Goal: Communication & Community: Ask a question

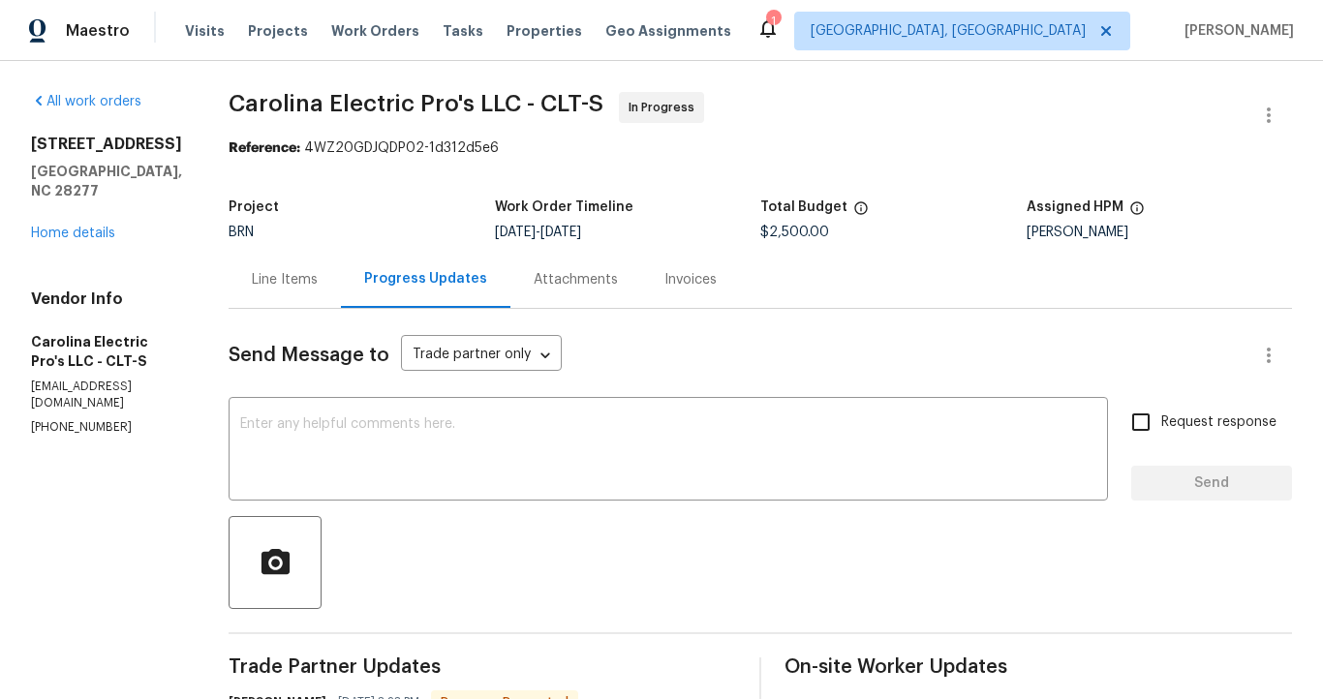
scroll to position [29, 0]
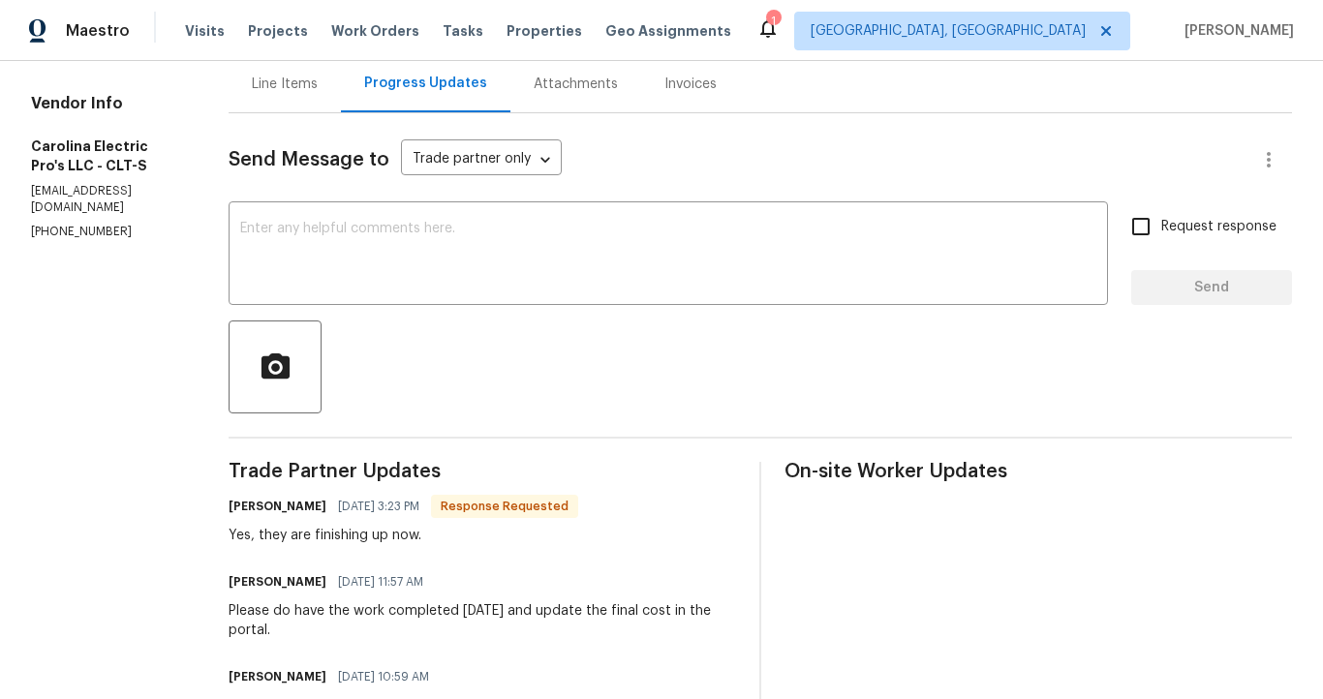
scroll to position [201, 0]
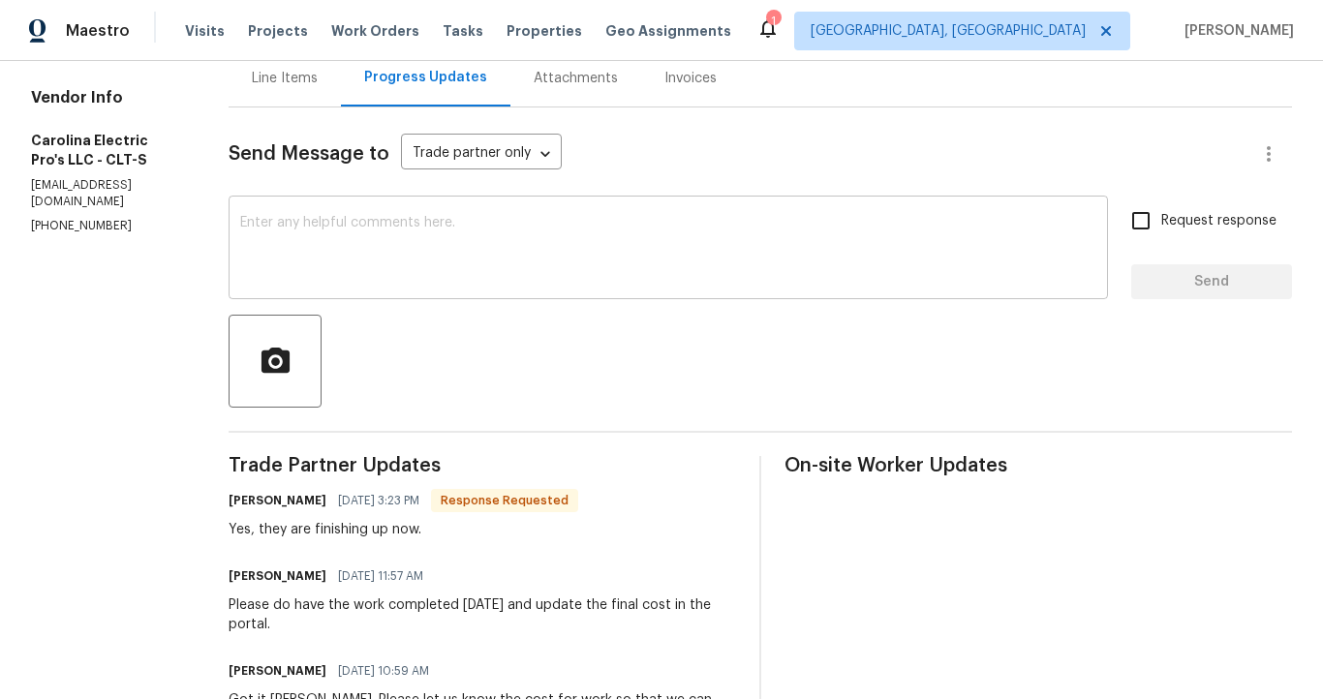
click at [451, 263] on textarea at bounding box center [668, 250] width 856 height 68
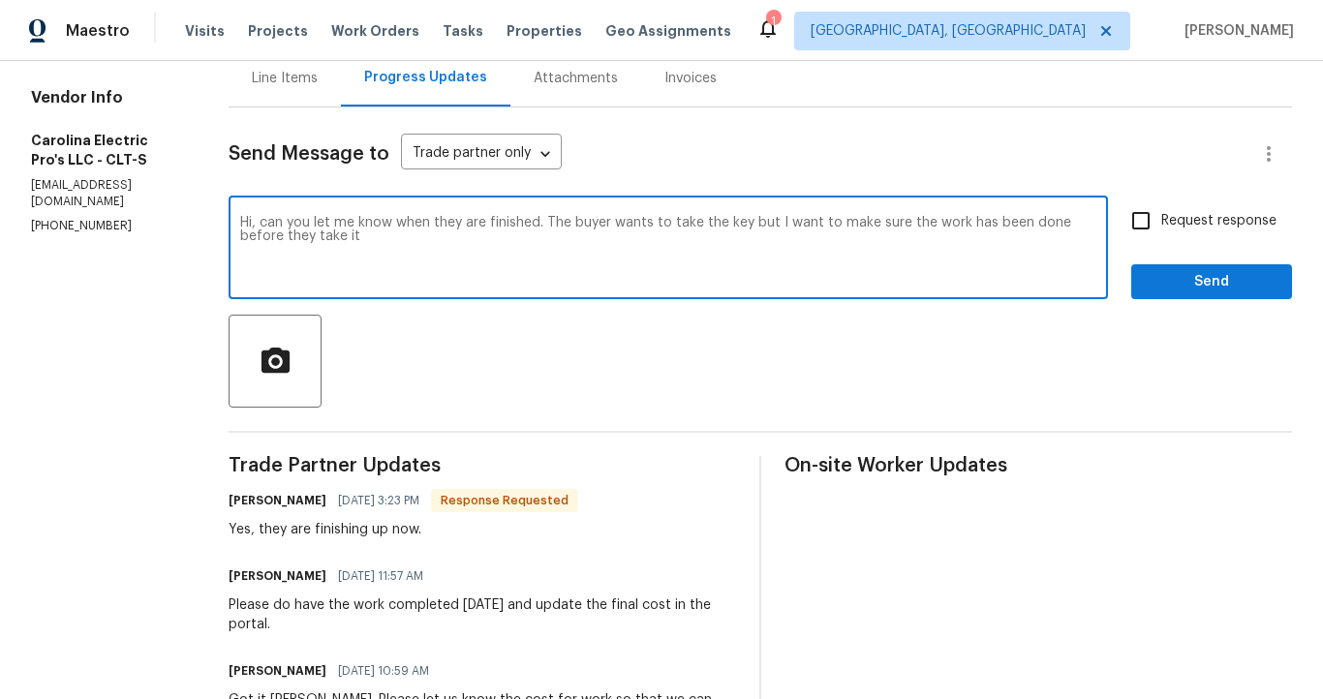
type textarea "Hi, can you let me know when they are finished. The buyer wants to take the key…"
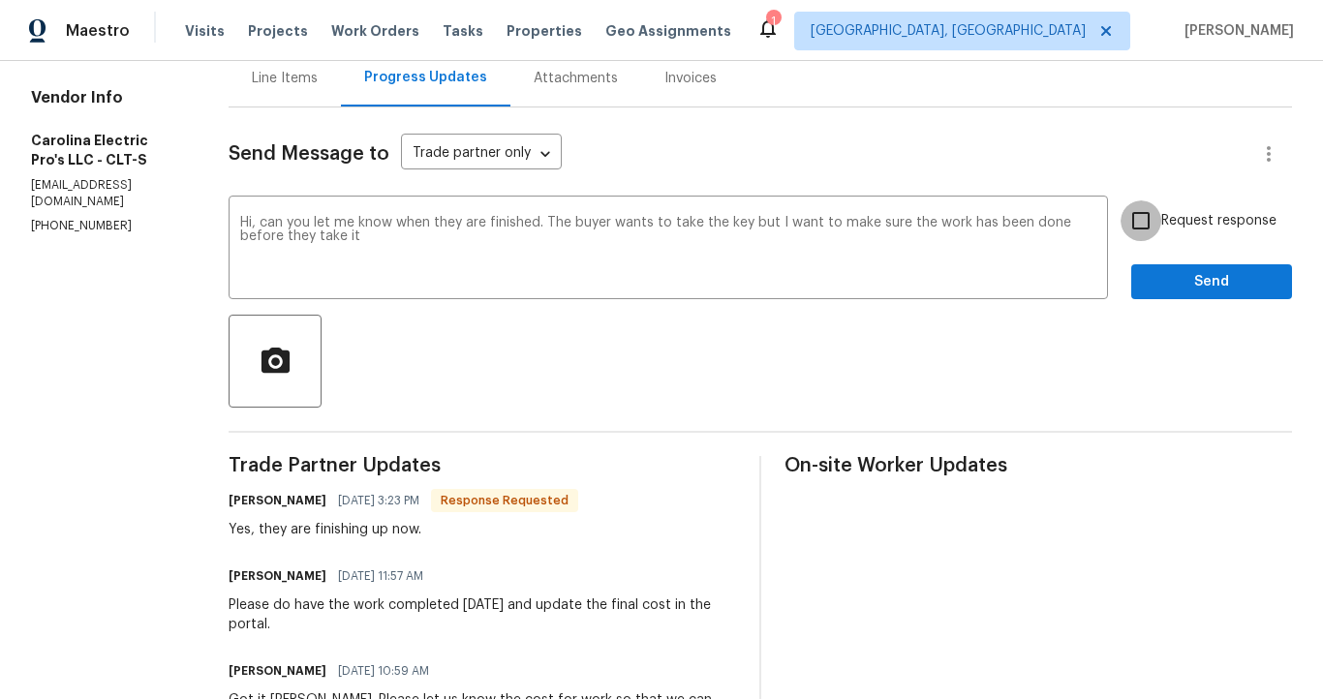
click at [1132, 220] on input "Request response" at bounding box center [1140, 220] width 41 height 41
checkbox input "true"
click at [1181, 282] on span "Send" at bounding box center [1211, 282] width 130 height 24
